Goal: Information Seeking & Learning: Learn about a topic

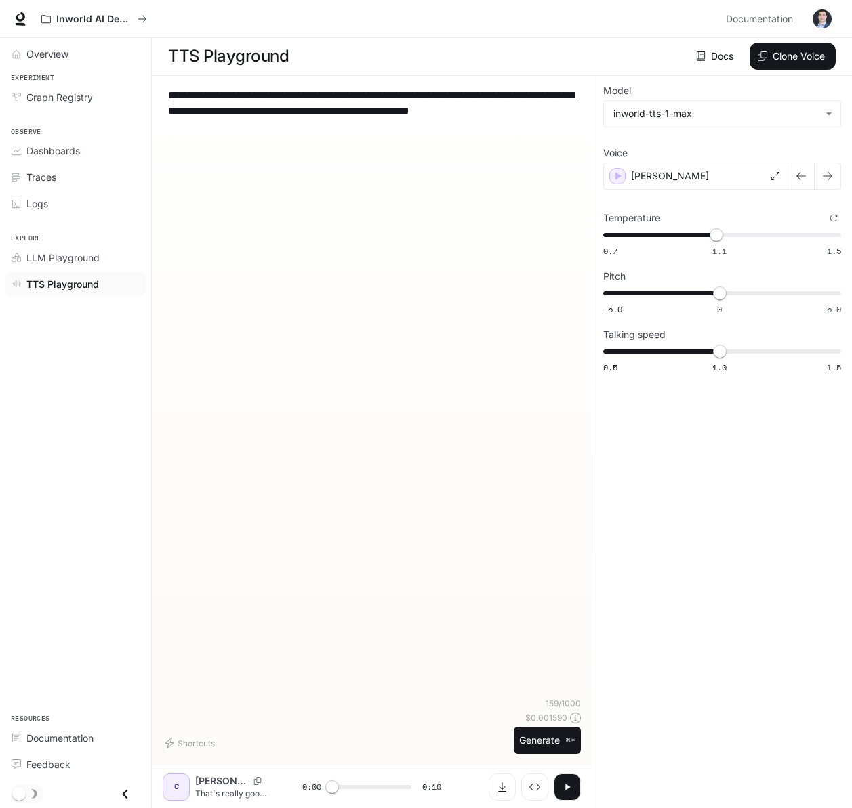
click at [66, 285] on span "TTS Playground" at bounding box center [62, 284] width 72 height 14
click at [724, 188] on div "[PERSON_NAME]" at bounding box center [695, 176] width 185 height 27
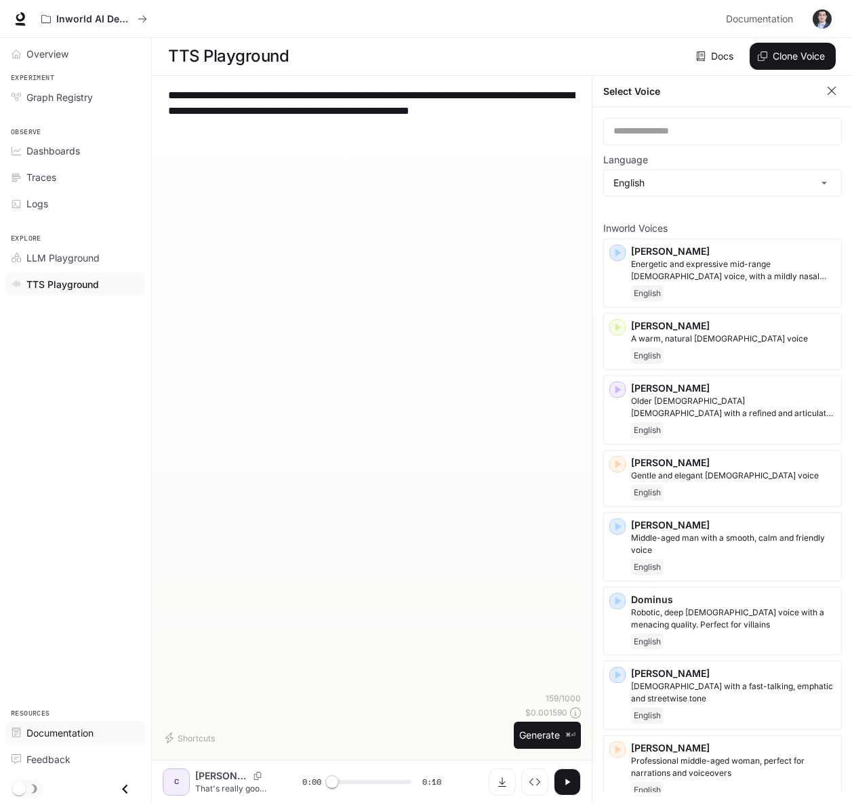
click at [64, 734] on span "Documentation" at bounding box center [59, 733] width 67 height 14
